Goal: Navigation & Orientation: Find specific page/section

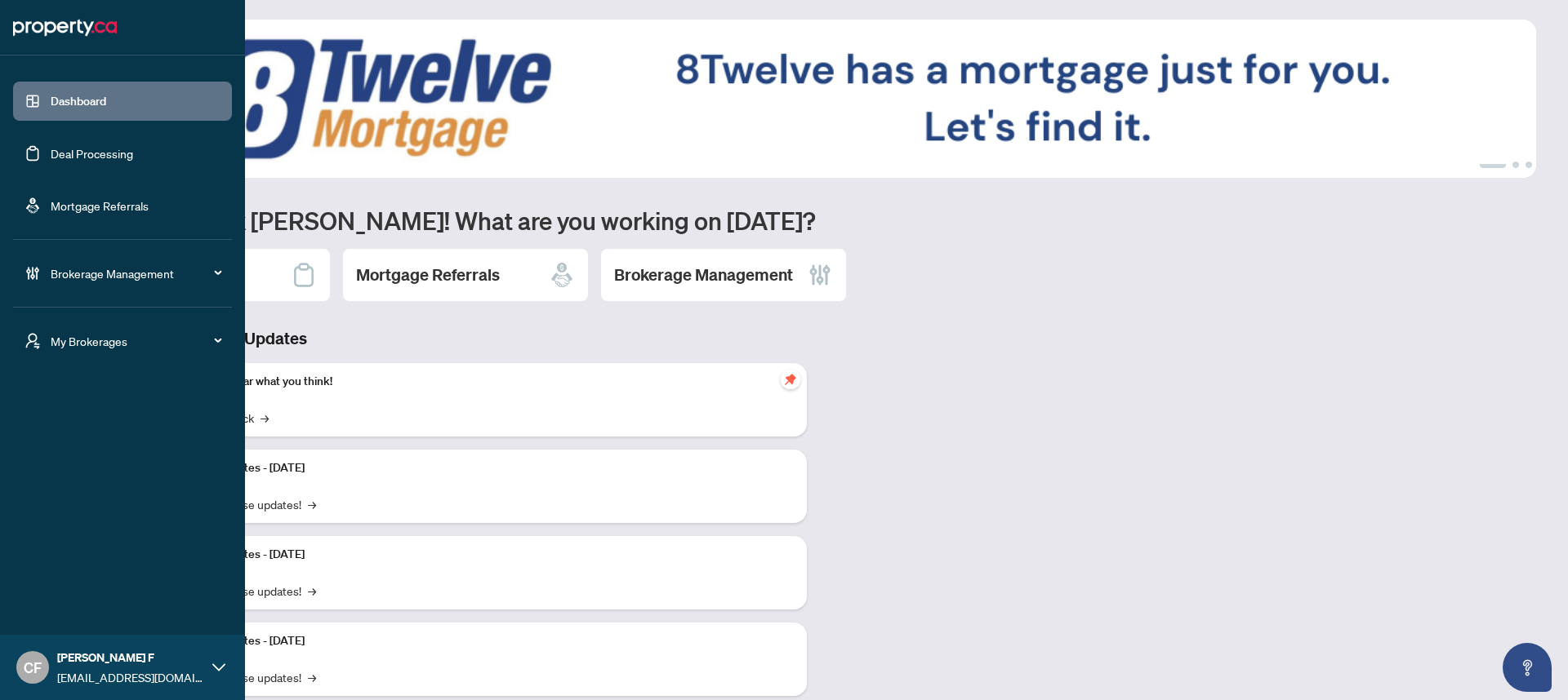
click at [135, 343] on span "My Brokerages" at bounding box center [136, 341] width 170 height 18
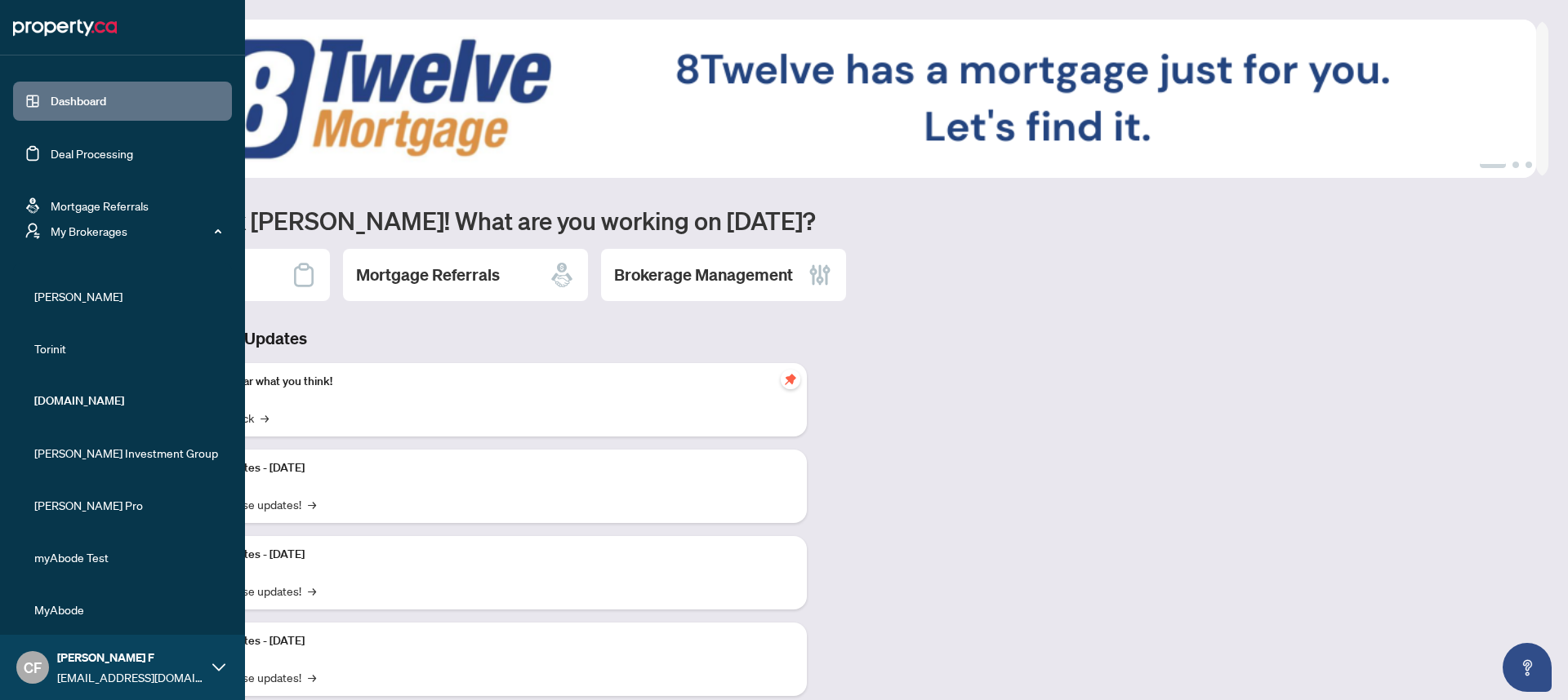
scroll to position [50, 0]
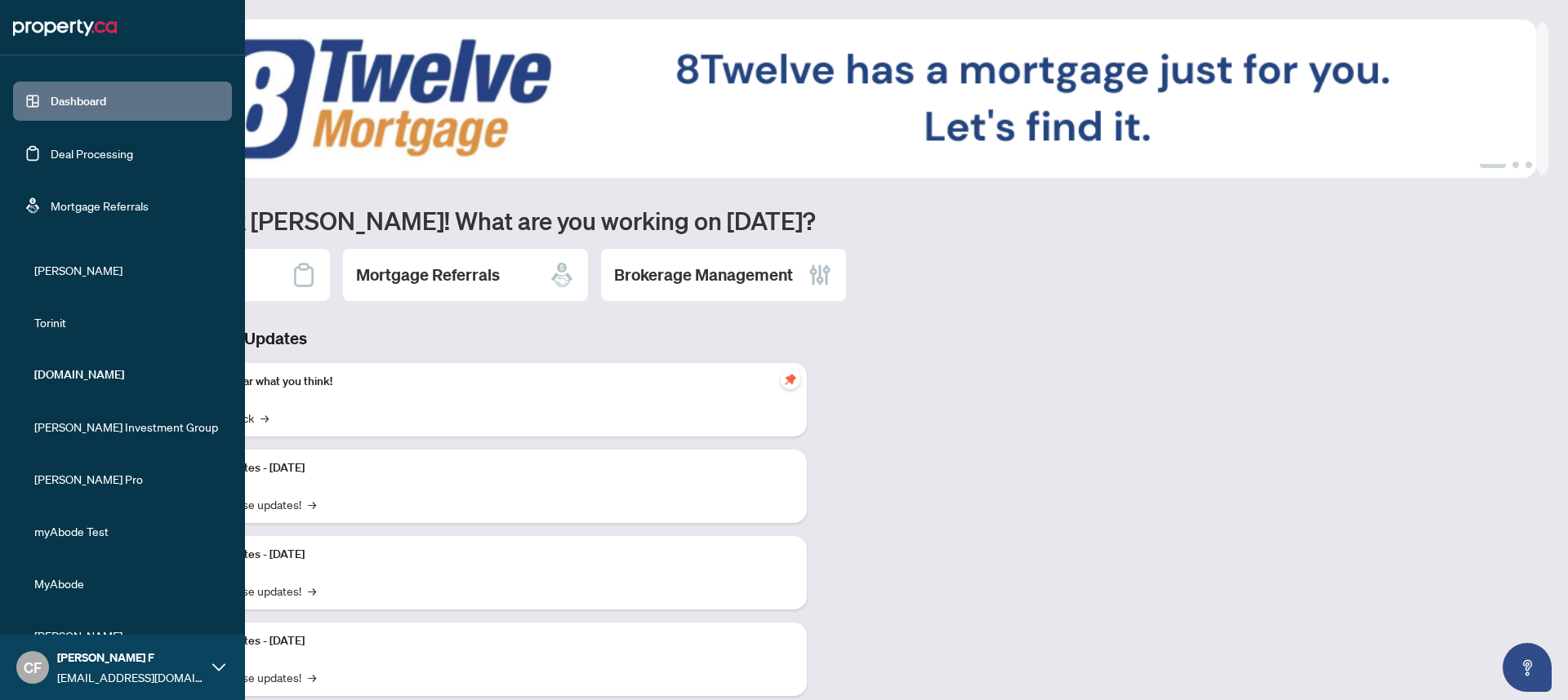
click at [81, 538] on span "myAbode Test" at bounding box center [127, 531] width 186 height 18
